Goal: Information Seeking & Learning: Find specific page/section

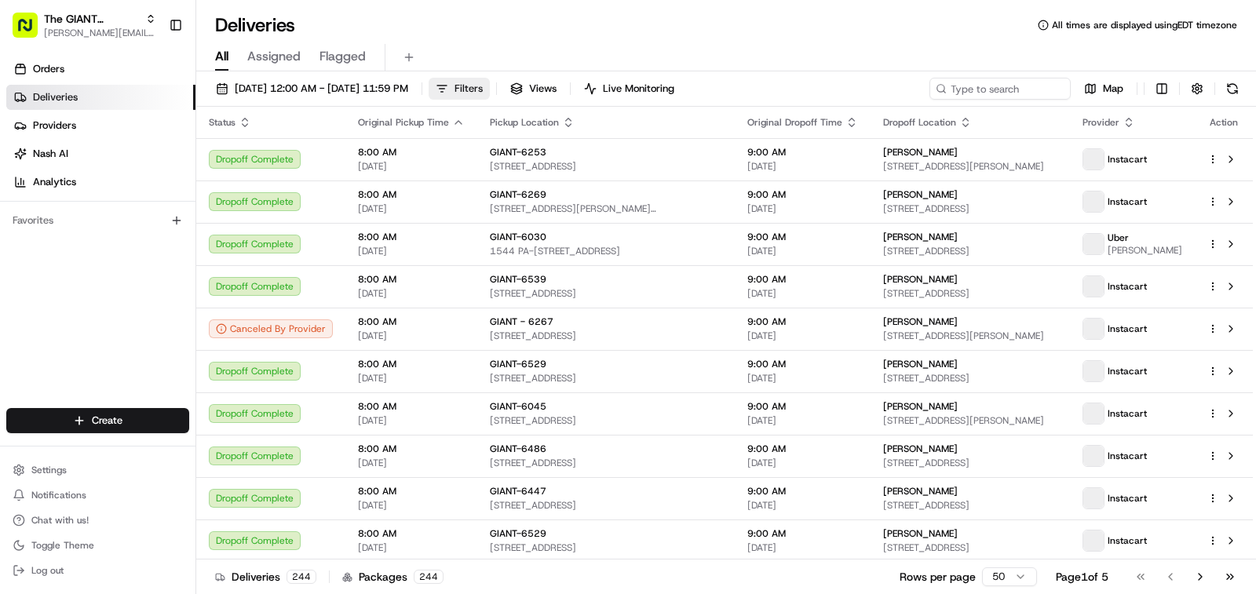
click at [483, 90] on span "Filters" at bounding box center [469, 89] width 28 height 14
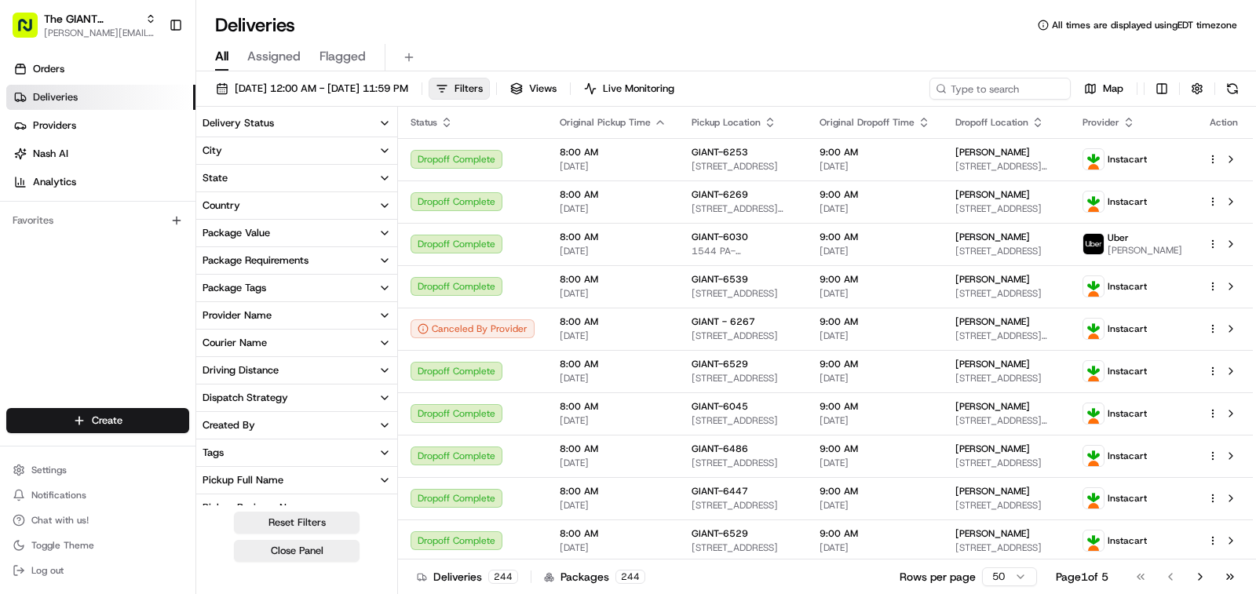
click at [261, 154] on button "City" at bounding box center [296, 150] width 201 height 27
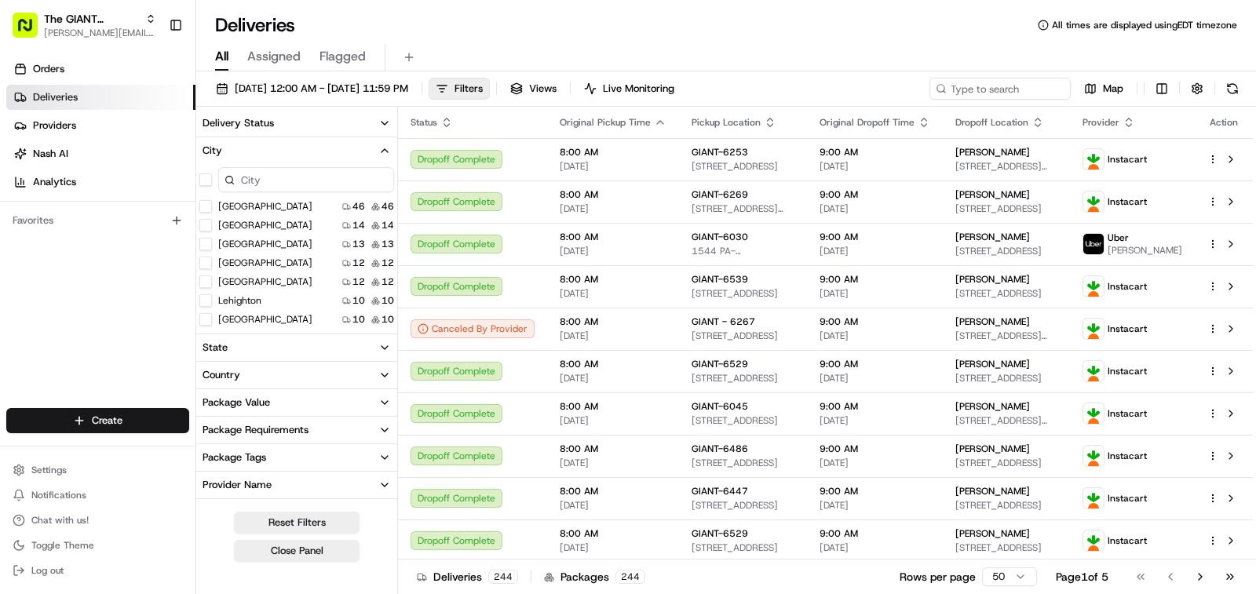
click at [261, 181] on input at bounding box center [306, 179] width 176 height 25
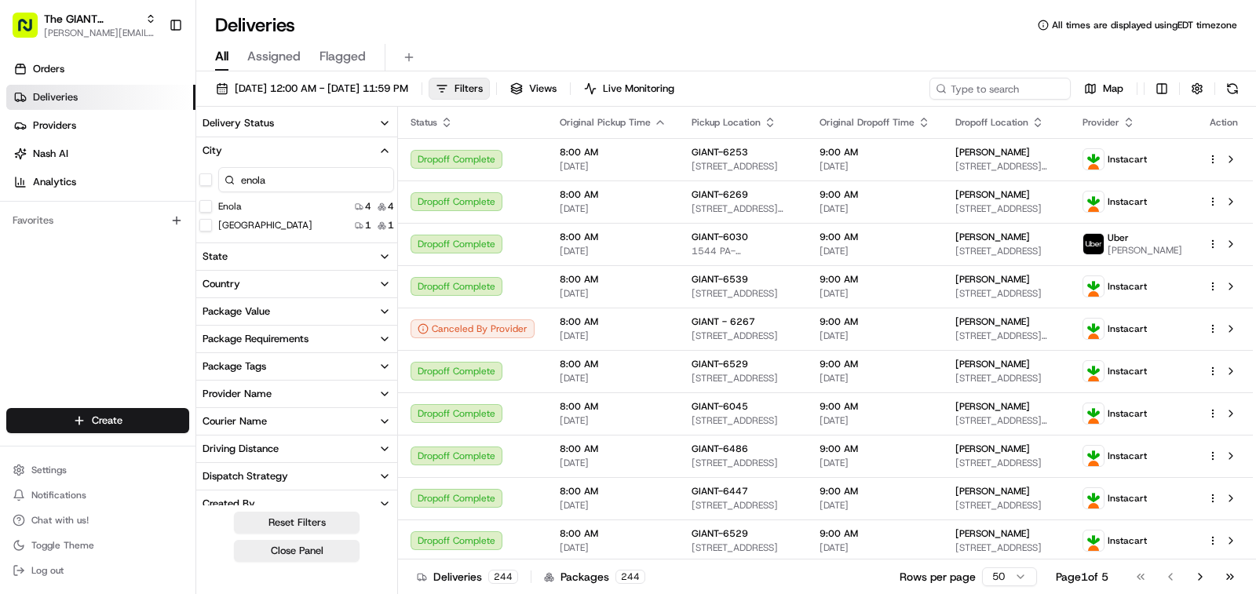
type input "enola"
click at [207, 210] on button "Enola" at bounding box center [205, 206] width 13 height 13
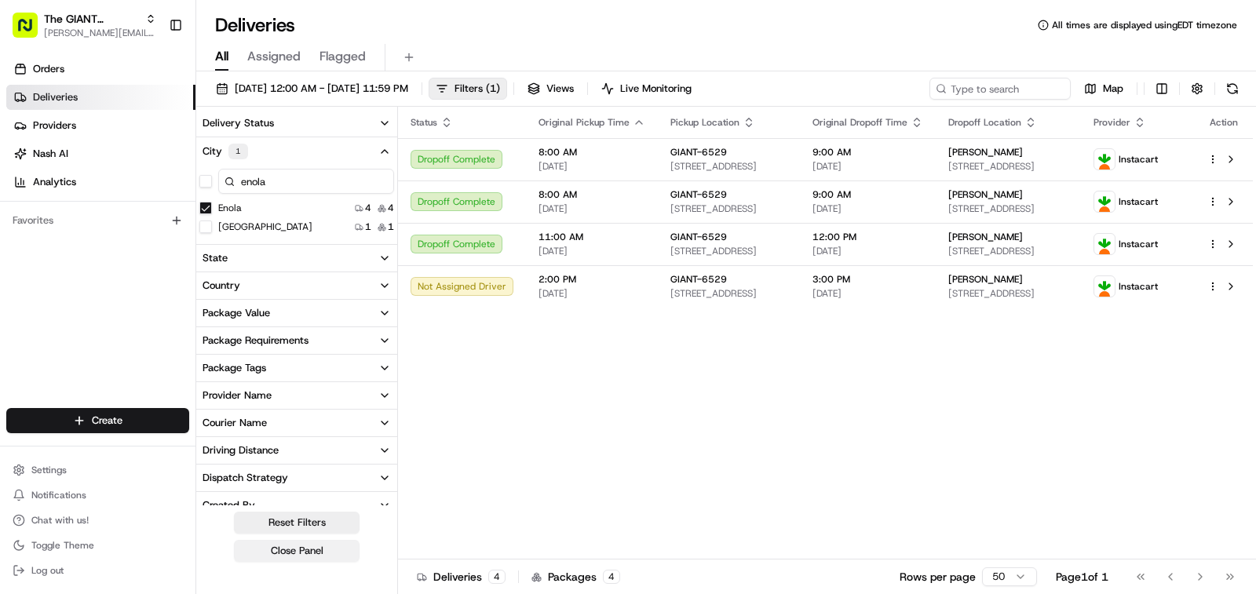
click at [320, 554] on button "Close Panel" at bounding box center [297, 551] width 126 height 22
